Goal: Task Accomplishment & Management: Manage account settings

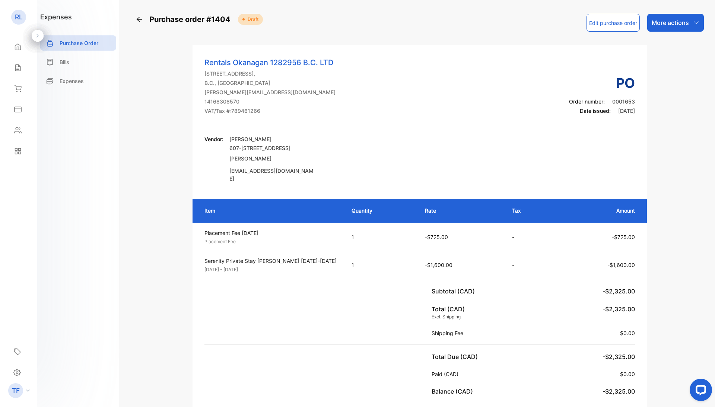
scroll to position [51, 0]
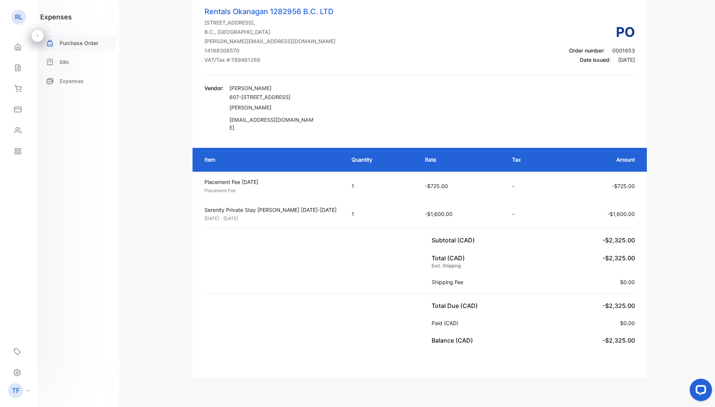
click at [79, 42] on p "Purchase Order" at bounding box center [79, 43] width 39 height 8
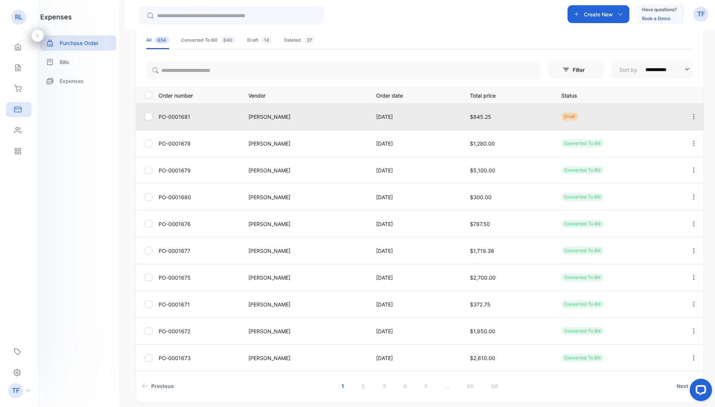
click at [198, 123] on td "PO-0001681" at bounding box center [198, 116] width 84 height 27
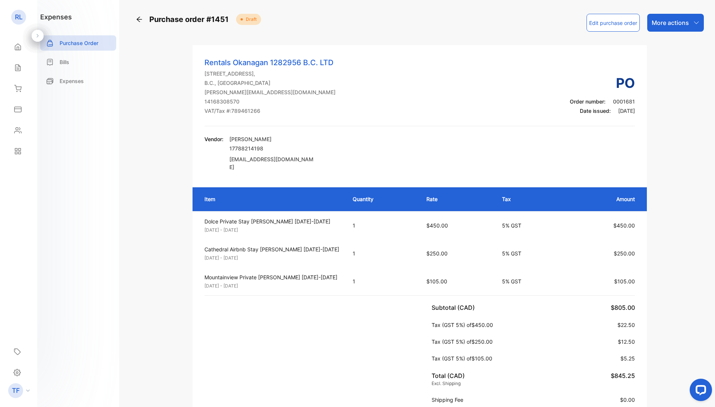
click at [689, 22] on p "More actions" at bounding box center [670, 22] width 37 height 9
click at [664, 75] on div "Send by email" at bounding box center [674, 70] width 60 height 15
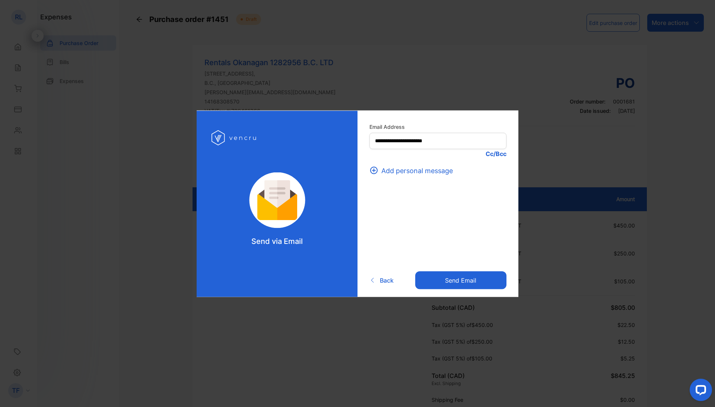
click at [449, 278] on button "Send email" at bounding box center [461, 281] width 91 height 18
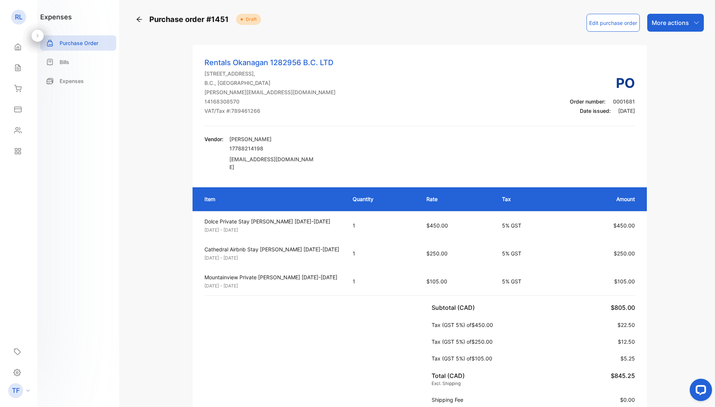
click at [683, 24] on p "More actions" at bounding box center [670, 22] width 37 height 9
click at [670, 52] on div "Convert to bill" at bounding box center [674, 47] width 60 height 15
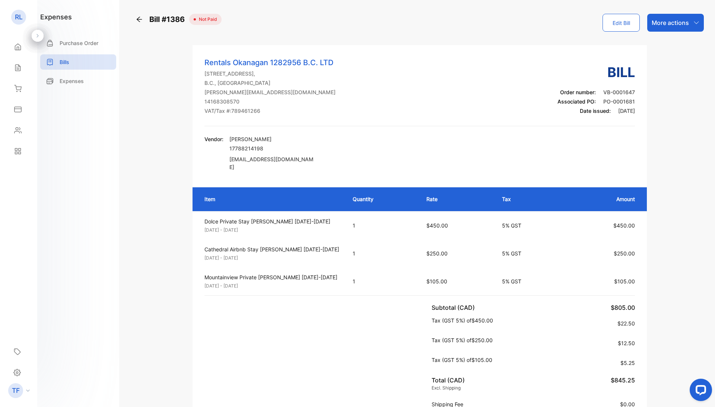
click at [674, 18] on p "More actions" at bounding box center [670, 22] width 37 height 9
click at [660, 45] on div "Record Payment" at bounding box center [671, 47] width 64 height 15
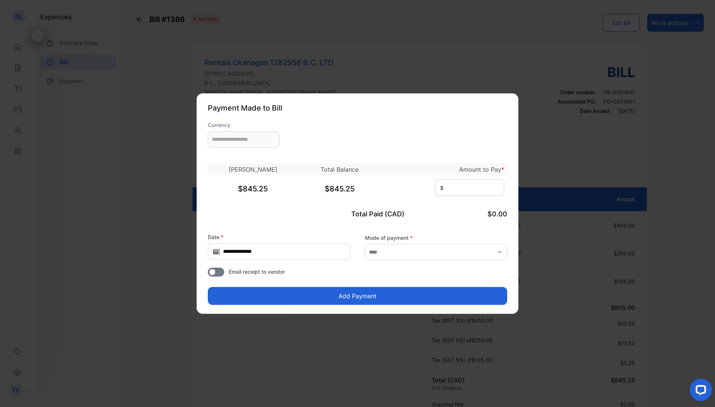
type input "**********"
click at [440, 191] on input at bounding box center [469, 187] width 69 height 16
type input "******"
click at [391, 252] on input "text" at bounding box center [436, 252] width 142 height 16
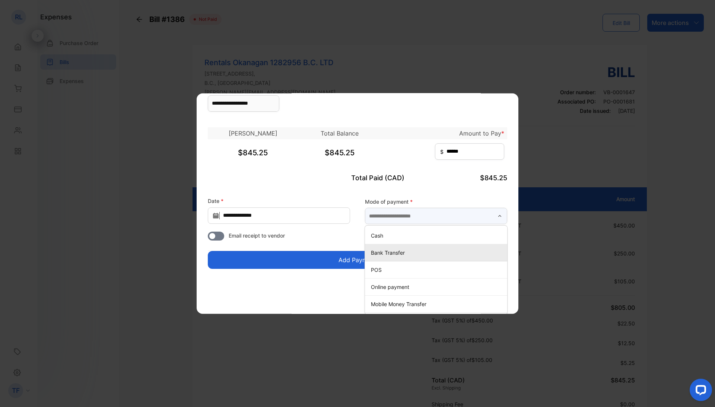
scroll to position [36, 0]
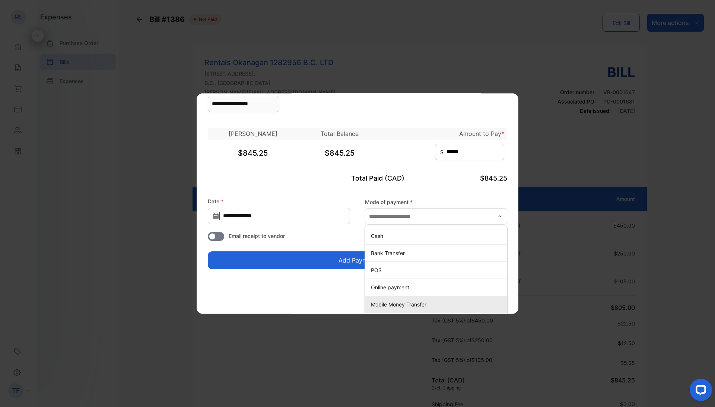
click at [389, 301] on p "Mobile Money Transfer" at bounding box center [437, 305] width 133 height 8
type input "**********"
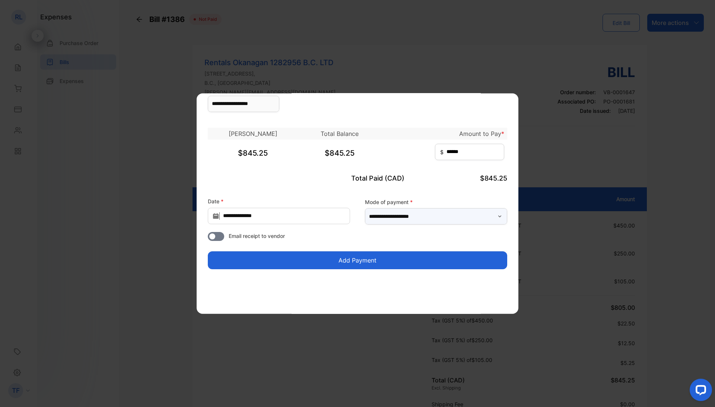
scroll to position [0, 0]
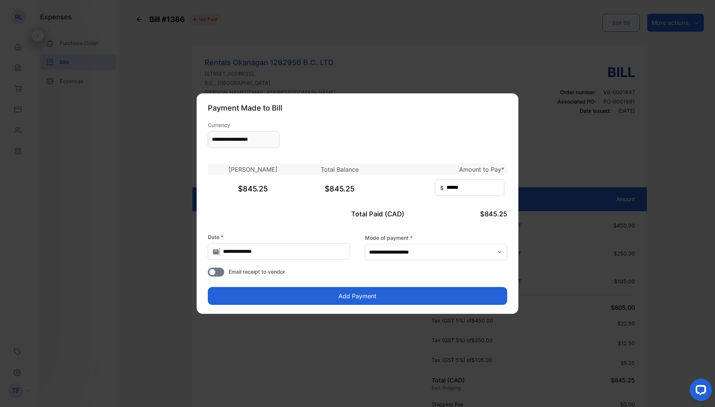
click at [389, 298] on button "Add Payment" at bounding box center [358, 296] width 300 height 18
